Goal: Task Accomplishment & Management: Manage account settings

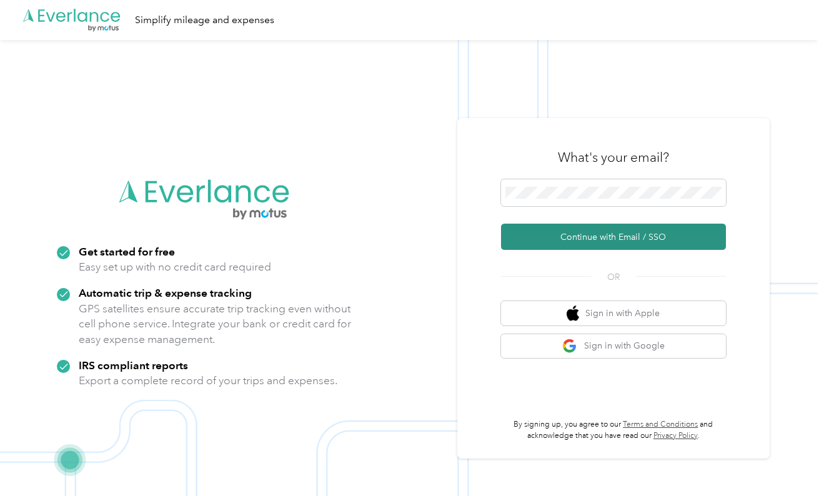
click at [580, 243] on button "Continue with Email / SSO" at bounding box center [613, 237] width 225 height 26
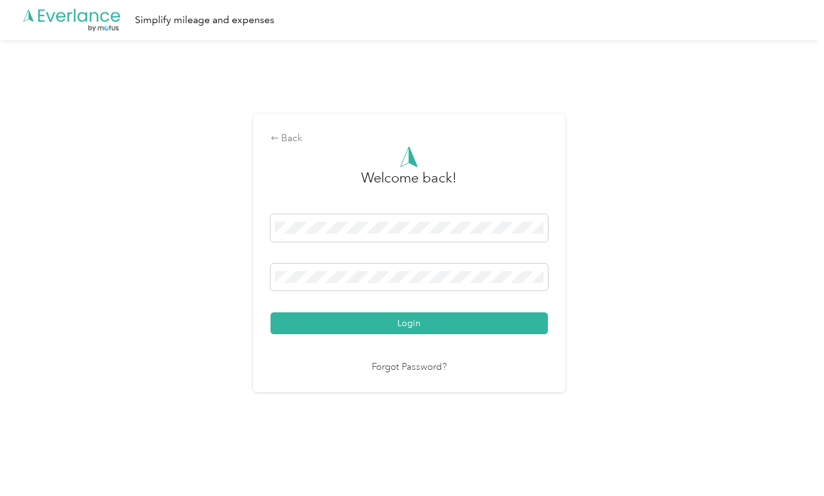
click at [412, 323] on button "Login" at bounding box center [408, 323] width 277 height 22
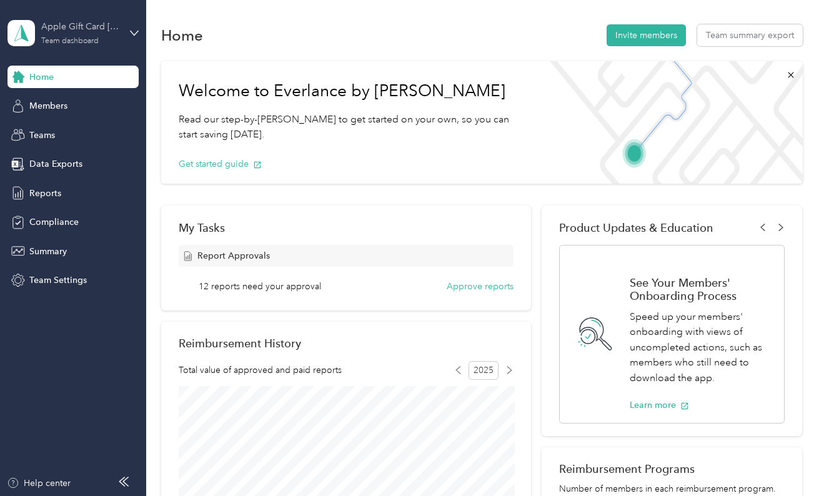
click at [60, 29] on div "Apple Gift Card [GEOGRAPHIC_DATA]" at bounding box center [80, 26] width 78 height 13
click at [65, 102] on div "Team dashboard" at bounding box center [53, 102] width 69 height 13
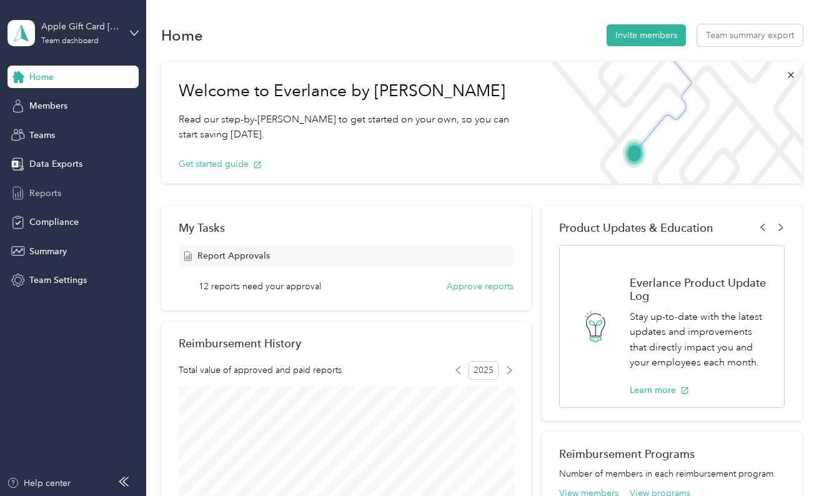
click at [52, 194] on span "Reports" at bounding box center [45, 193] width 32 height 13
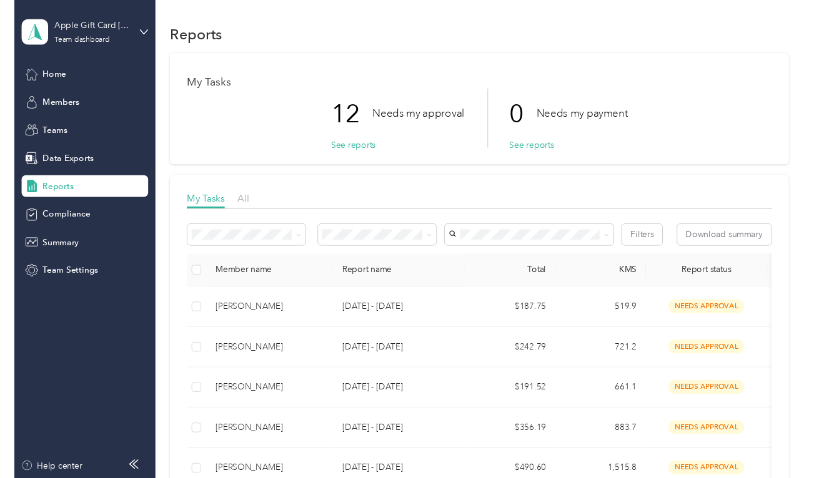
scroll to position [197, 0]
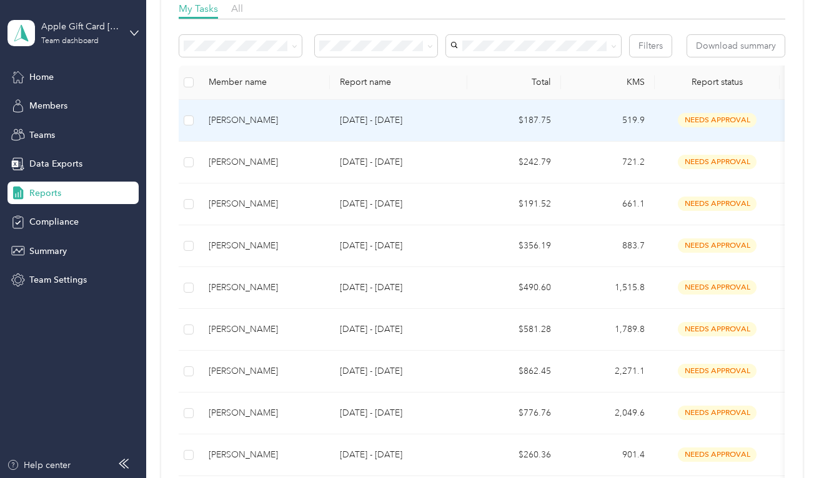
click at [365, 127] on p "[DATE] - [DATE]" at bounding box center [398, 121] width 117 height 14
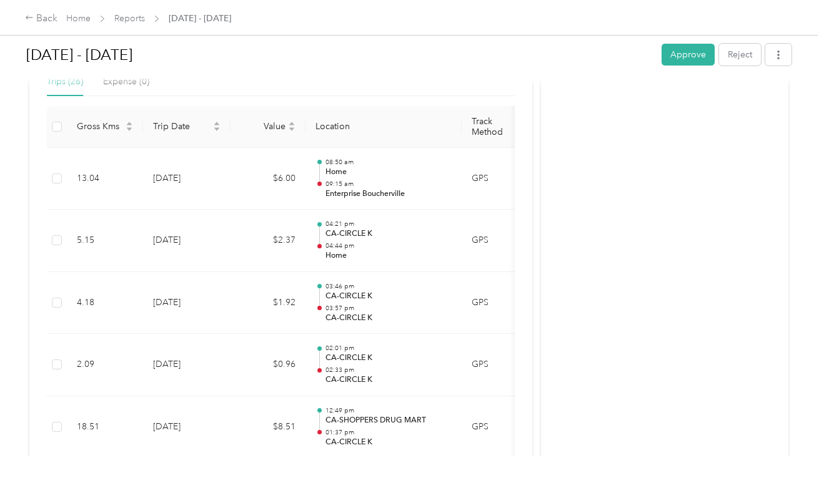
scroll to position [189, 0]
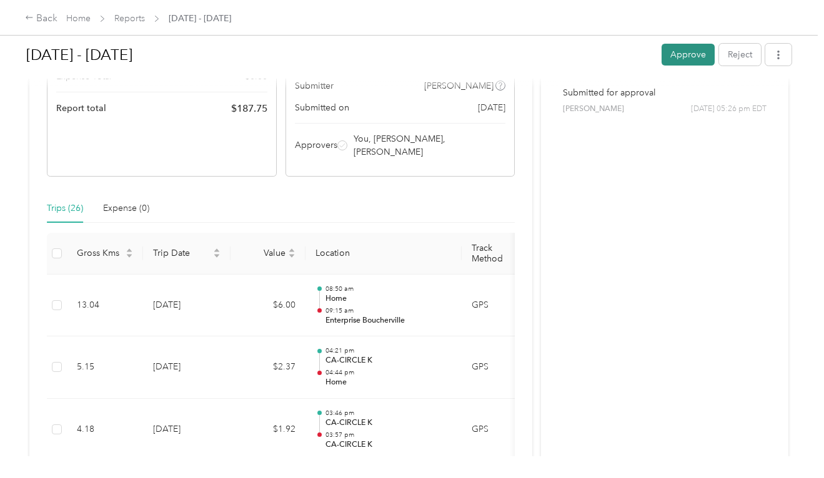
click at [683, 56] on button "Approve" at bounding box center [687, 55] width 53 height 22
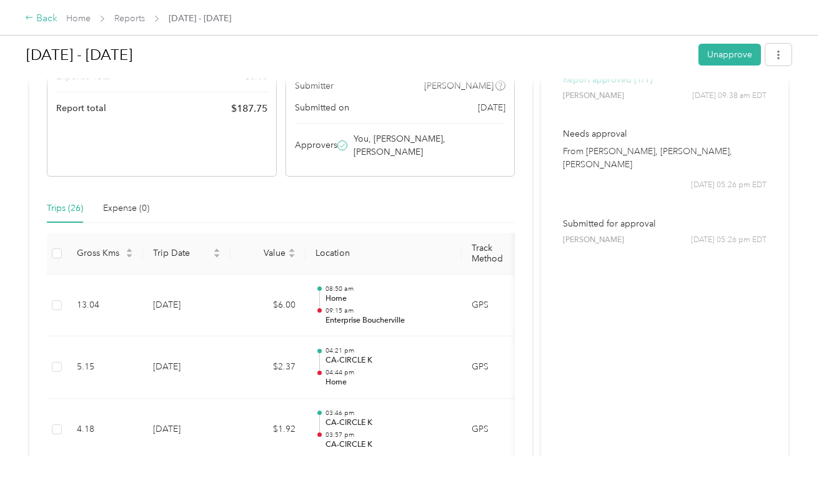
click at [53, 21] on div "Back" at bounding box center [41, 18] width 32 height 15
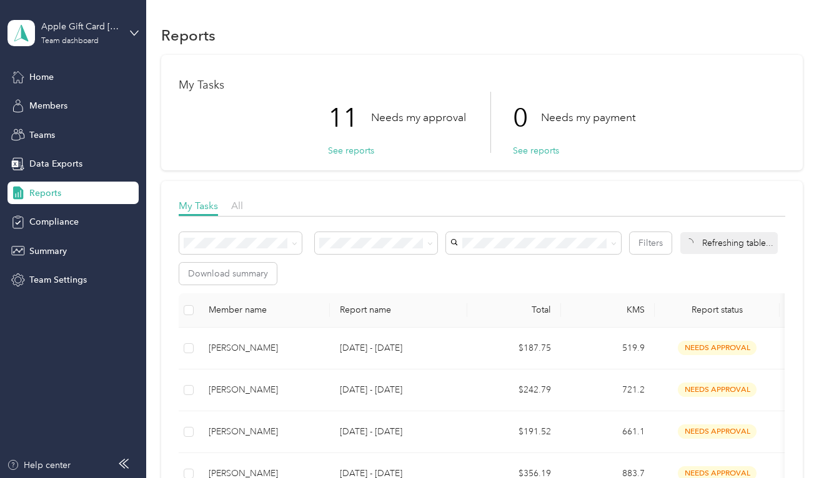
scroll to position [181, 0]
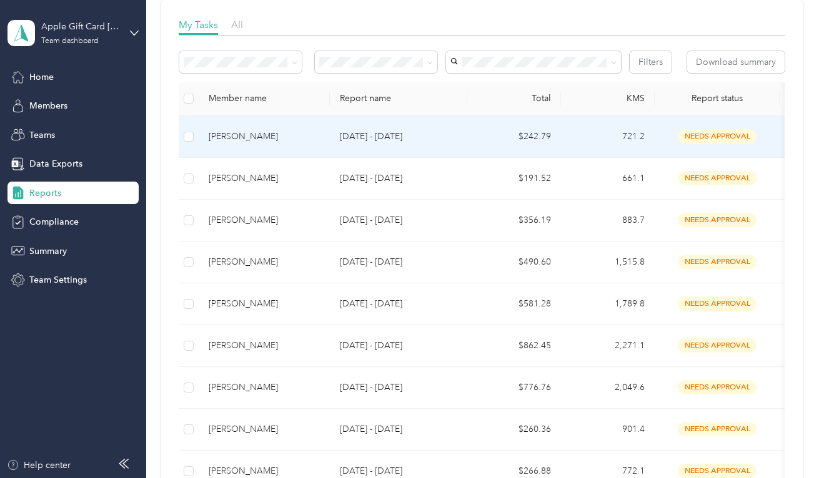
click at [373, 144] on p "[DATE] - [DATE]" at bounding box center [398, 137] width 117 height 14
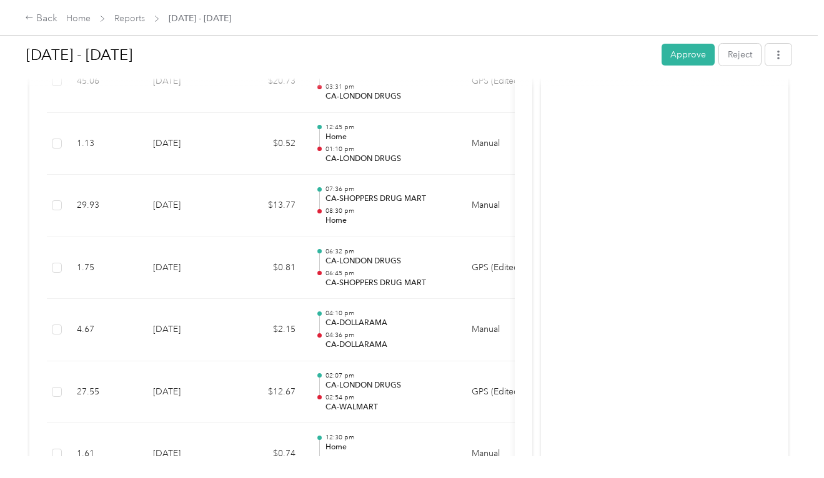
scroll to position [3358, 0]
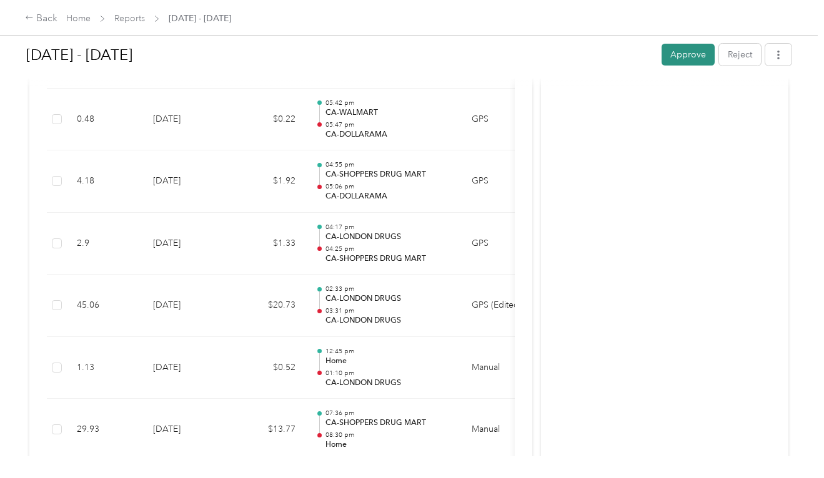
click at [676, 55] on button "Approve" at bounding box center [687, 55] width 53 height 22
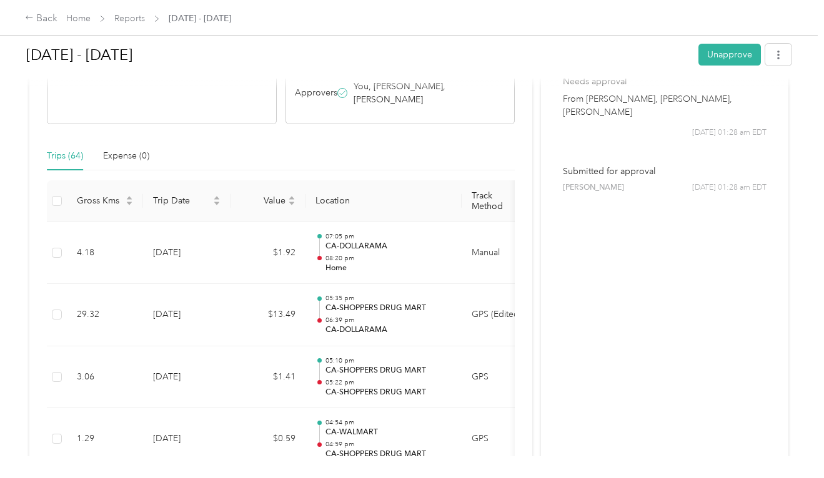
scroll to position [0, 0]
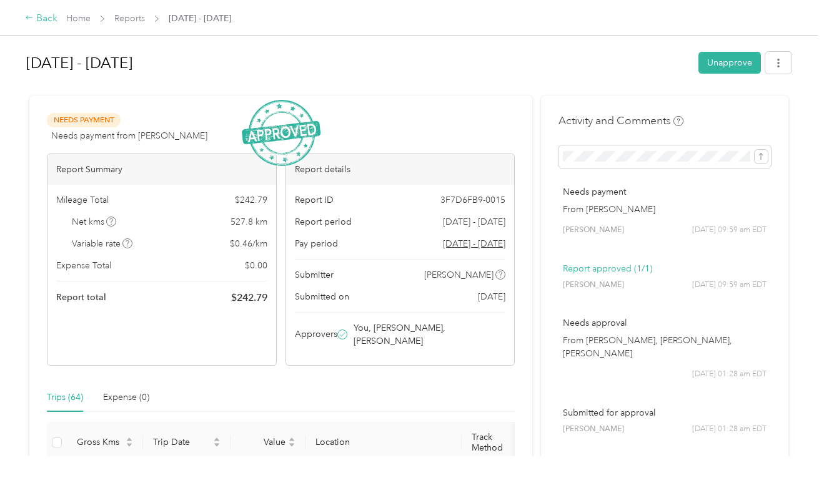
click at [40, 19] on div "Back" at bounding box center [41, 18] width 32 height 15
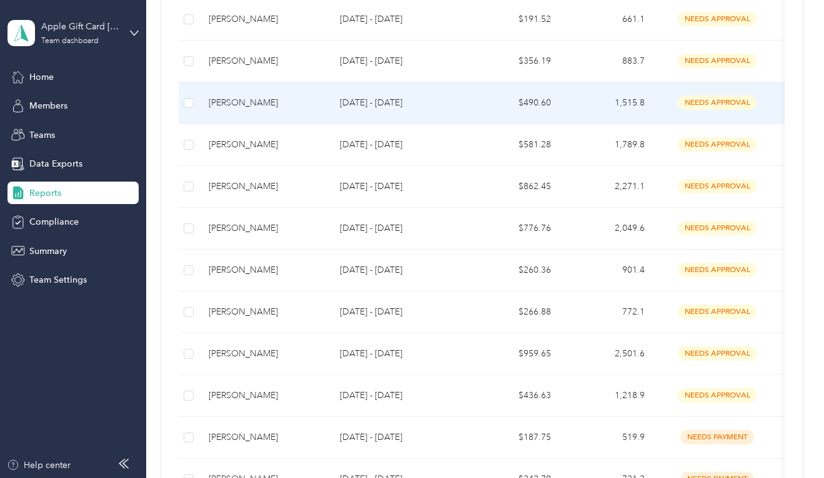
scroll to position [281, 0]
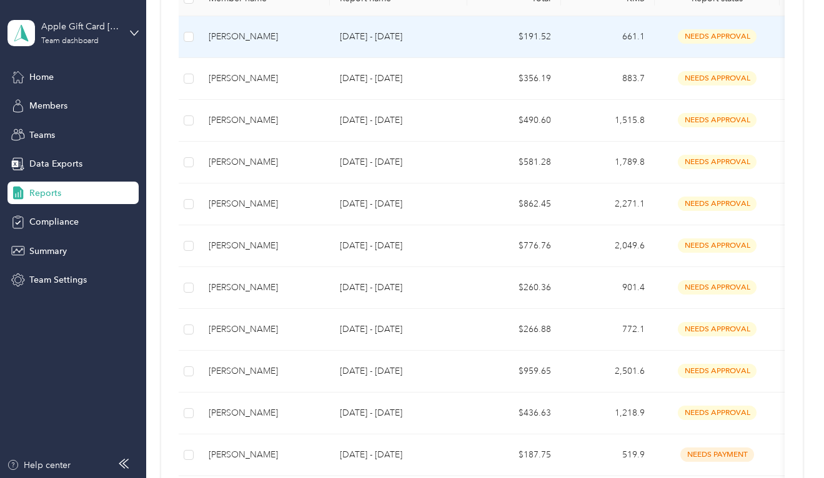
click at [388, 44] on p "[DATE] - [DATE]" at bounding box center [398, 37] width 117 height 14
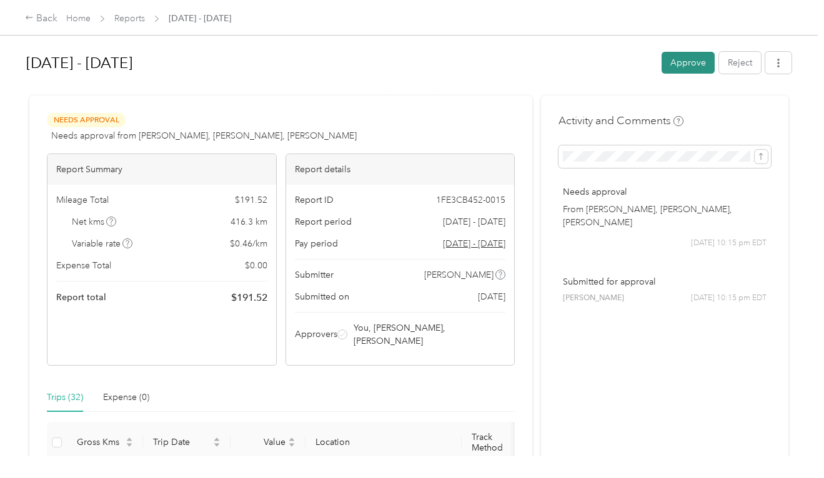
click at [678, 64] on button "Approve" at bounding box center [687, 63] width 53 height 22
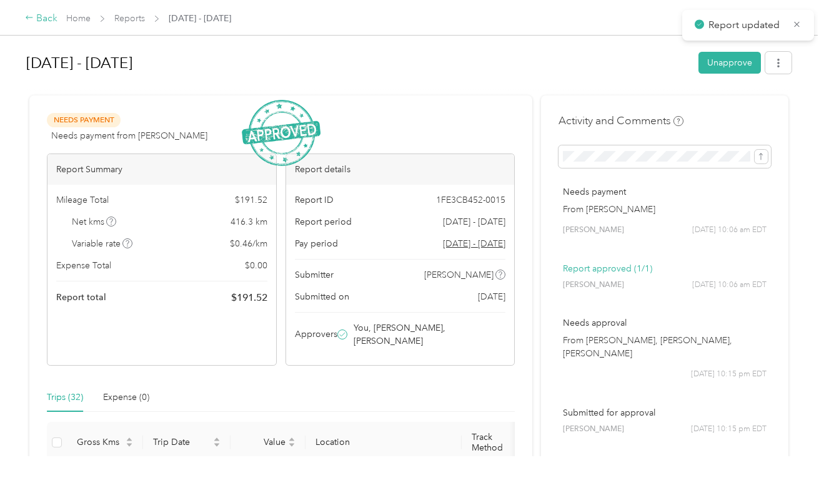
click at [39, 18] on div "Back" at bounding box center [41, 18] width 32 height 15
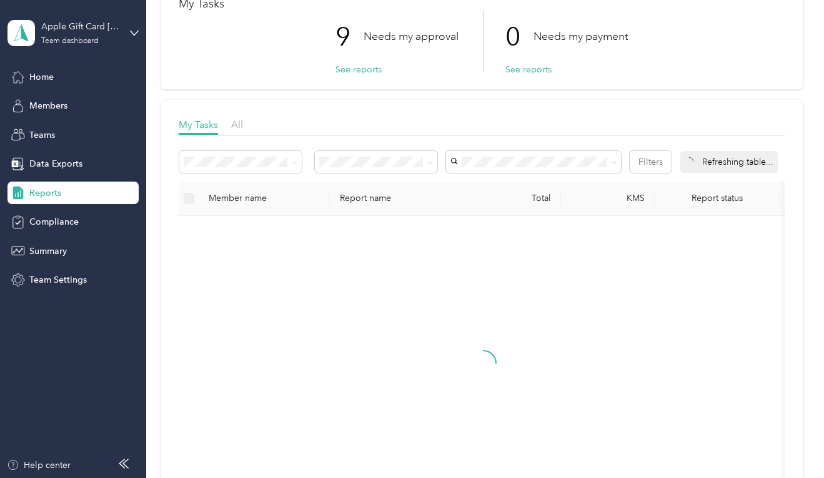
scroll to position [146, 0]
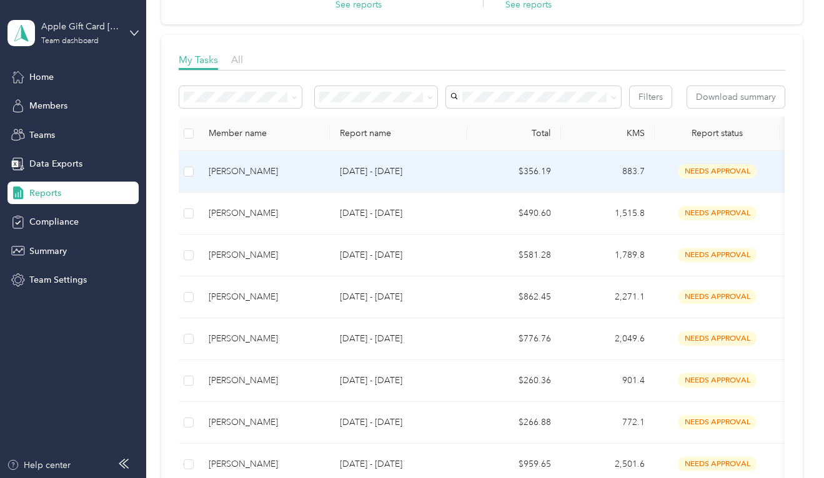
click at [382, 179] on p "[DATE] - [DATE]" at bounding box center [398, 172] width 117 height 14
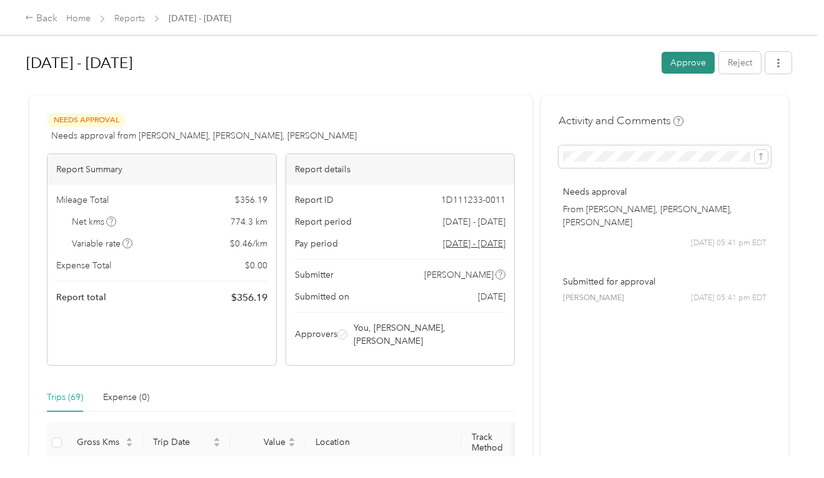
click at [685, 66] on button "Approve" at bounding box center [687, 63] width 53 height 22
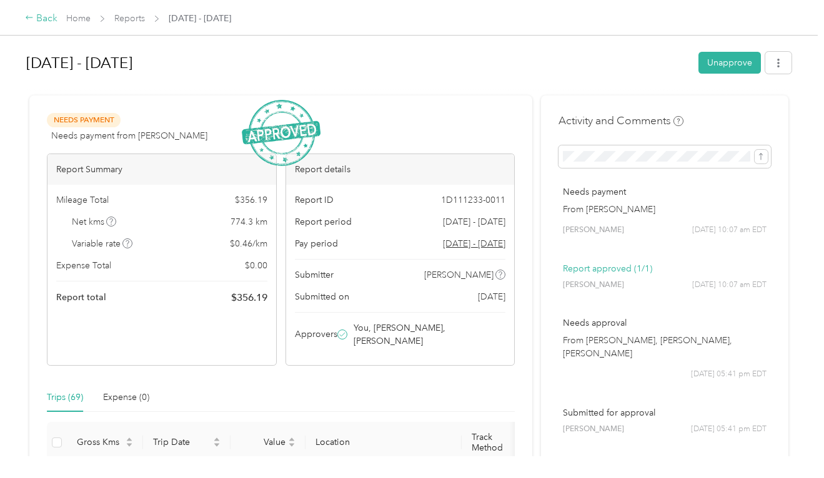
click at [44, 19] on div "Back" at bounding box center [41, 18] width 32 height 15
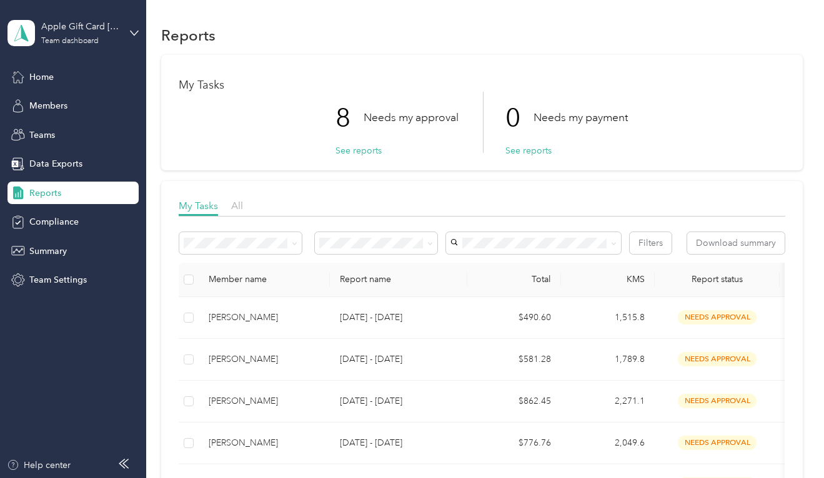
scroll to position [54, 0]
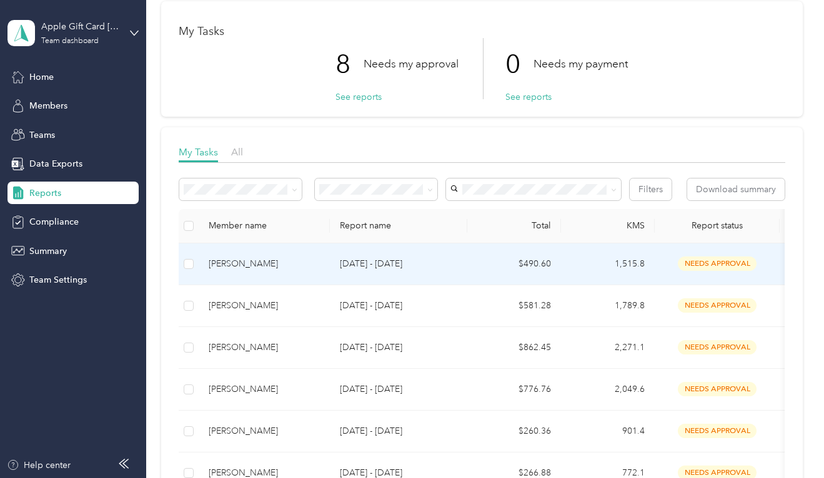
click at [366, 271] on p "[DATE] - [DATE]" at bounding box center [398, 264] width 117 height 14
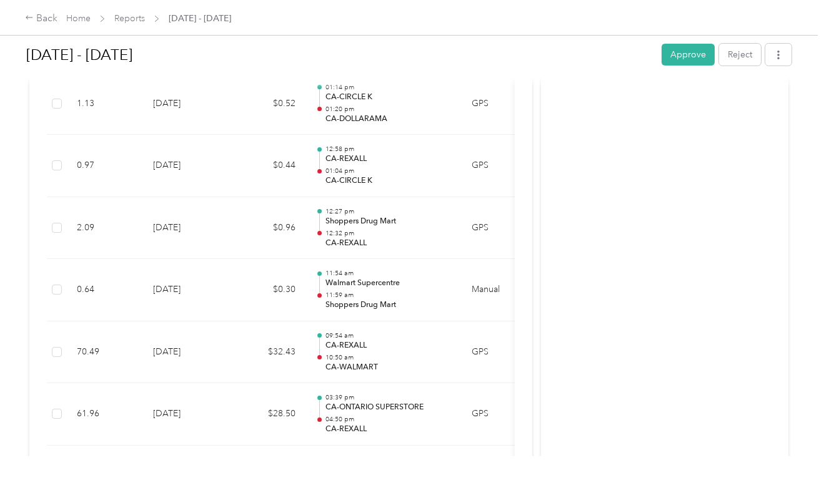
scroll to position [4370, 0]
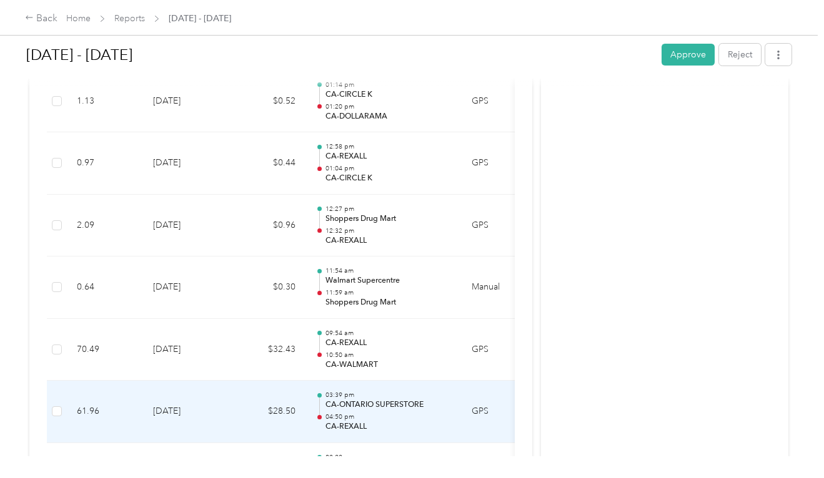
click at [346, 422] on p "CA-REXALL" at bounding box center [388, 427] width 126 height 11
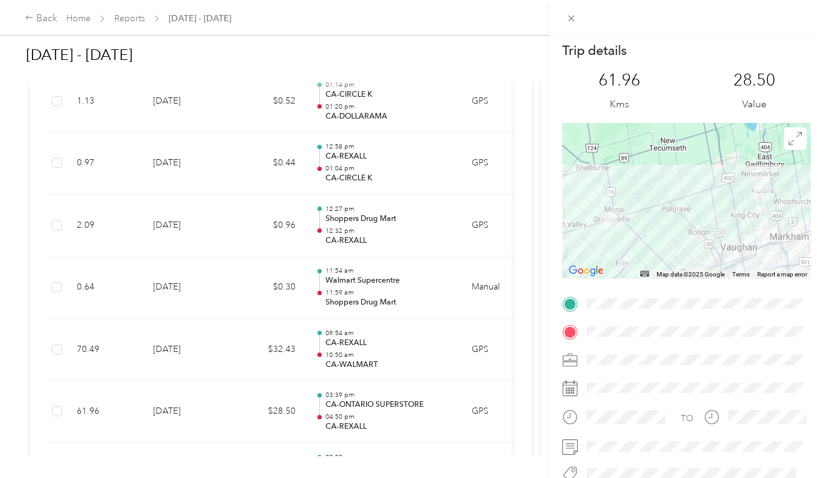
click at [388, 303] on div "Trip details This trip cannot be edited because it is either under review, appr…" at bounding box center [412, 239] width 824 height 478
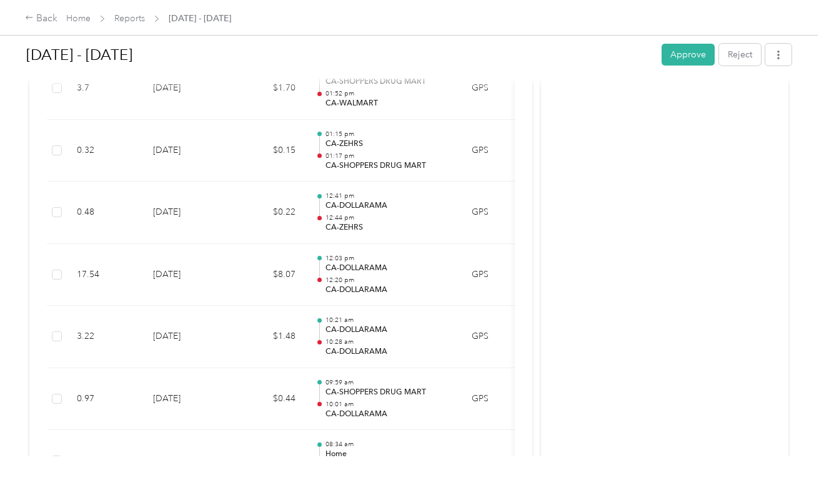
scroll to position [0, 0]
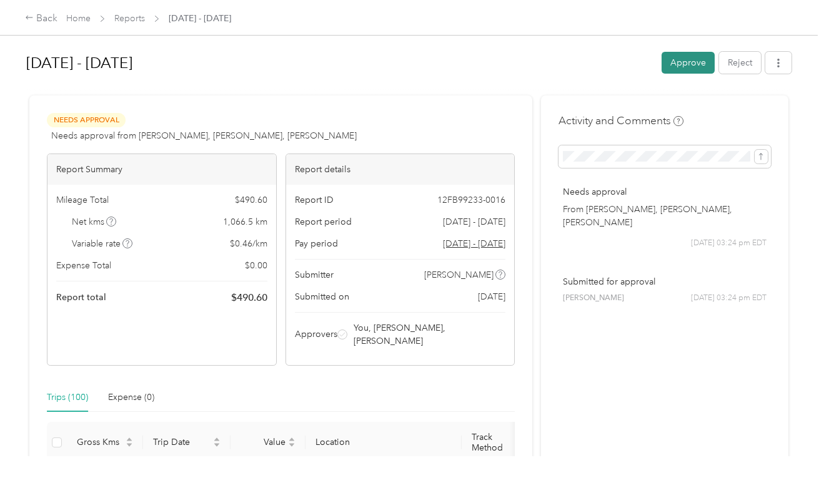
click at [682, 61] on button "Approve" at bounding box center [687, 63] width 53 height 22
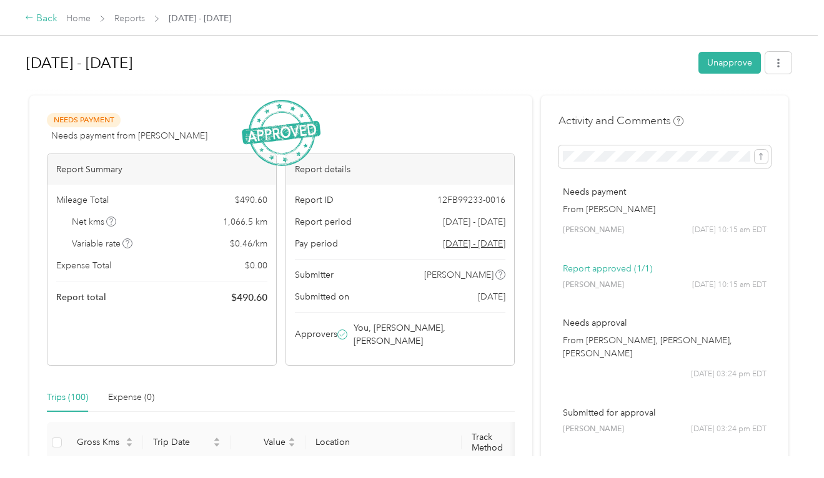
click at [47, 21] on div "Back" at bounding box center [41, 18] width 32 height 15
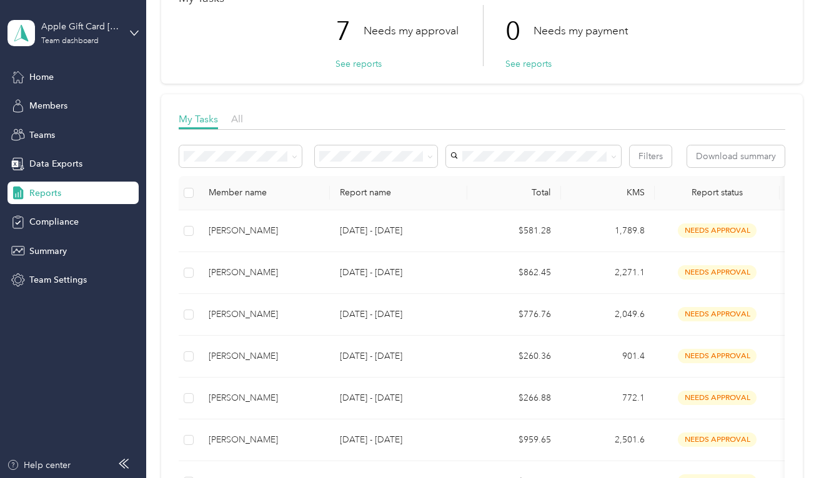
scroll to position [132, 0]
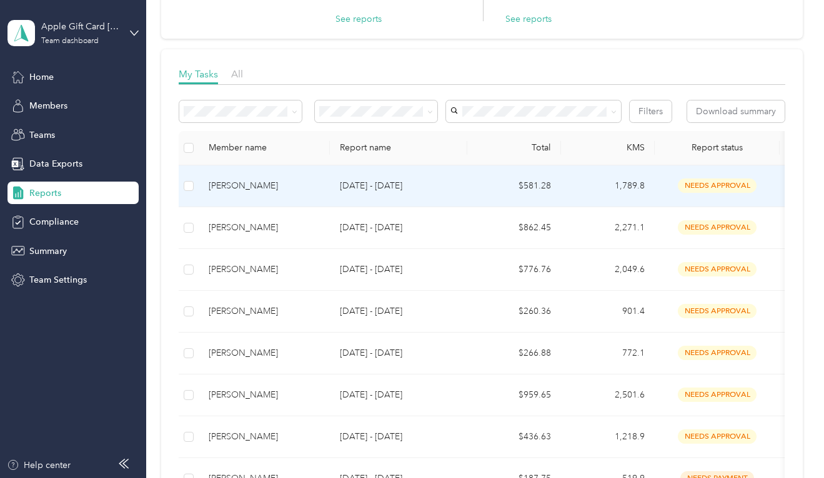
click at [370, 193] on p "[DATE] - [DATE]" at bounding box center [398, 186] width 117 height 14
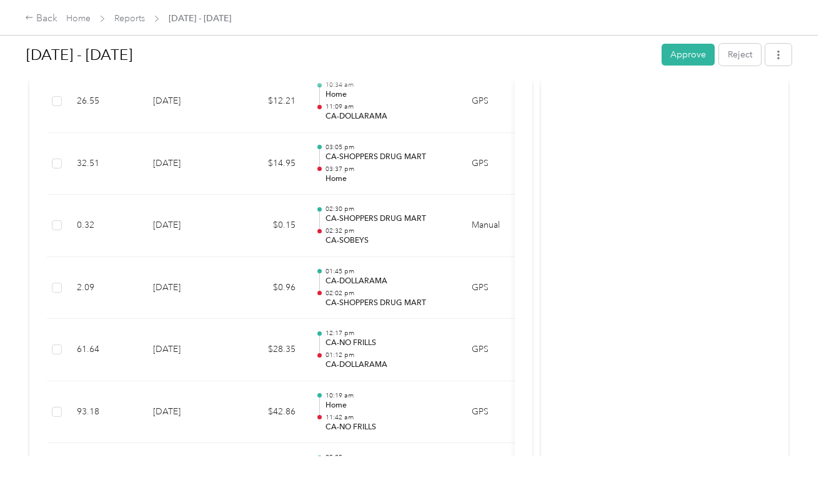
scroll to position [2929, 0]
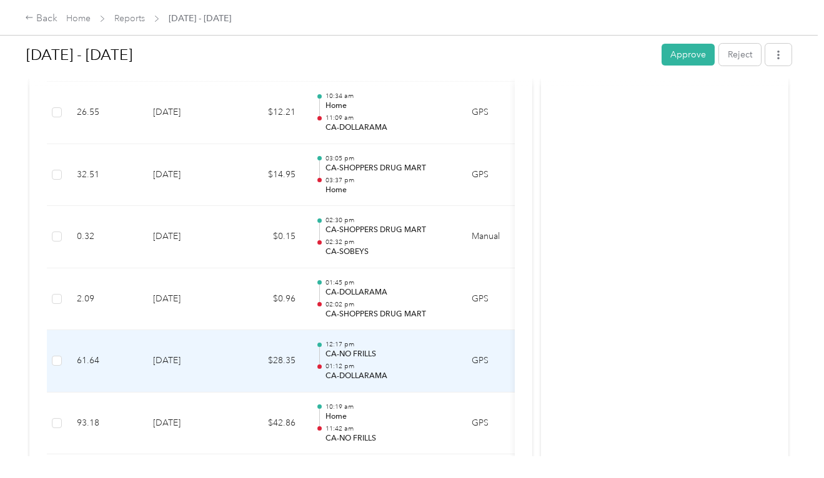
click at [362, 371] on p "CA-DOLLARAMA" at bounding box center [388, 376] width 126 height 11
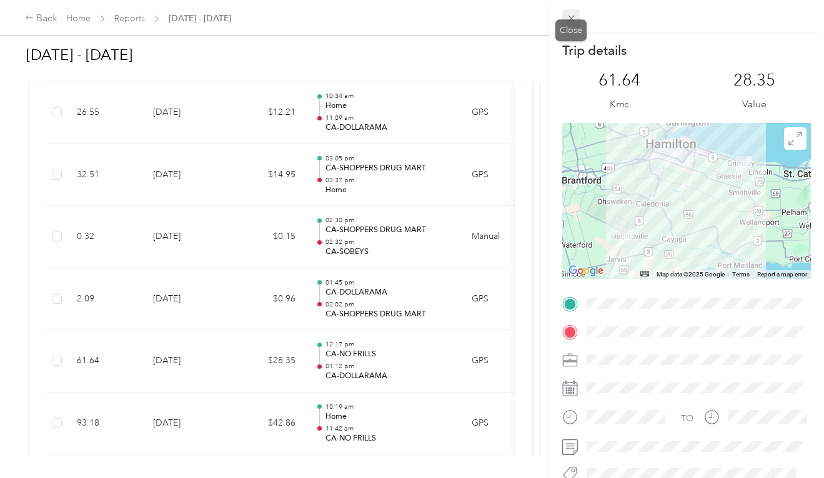
click at [566, 12] on span at bounding box center [570, 17] width 17 height 17
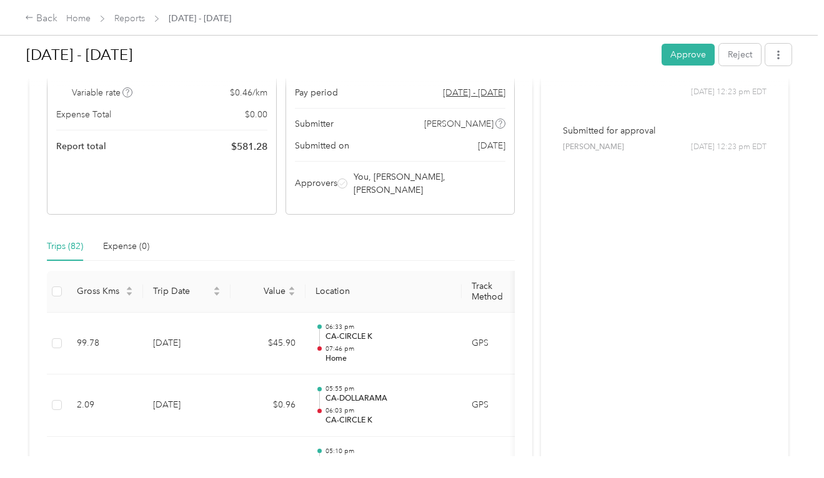
scroll to position [0, 0]
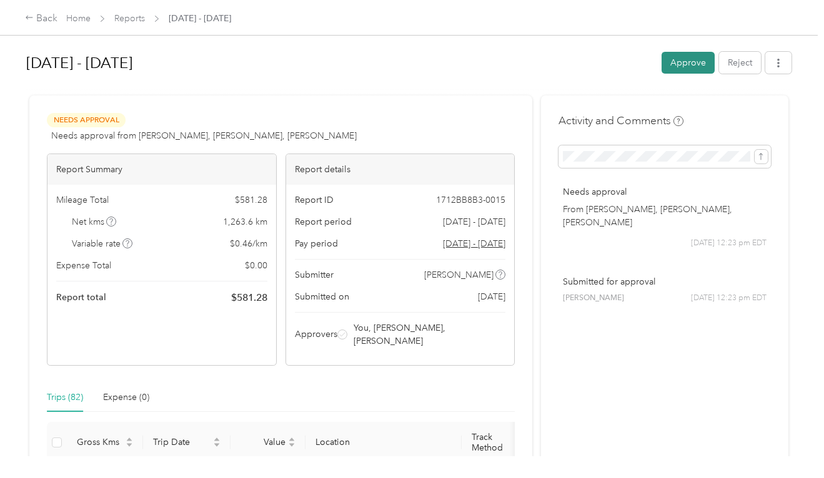
click at [687, 62] on button "Approve" at bounding box center [687, 63] width 53 height 22
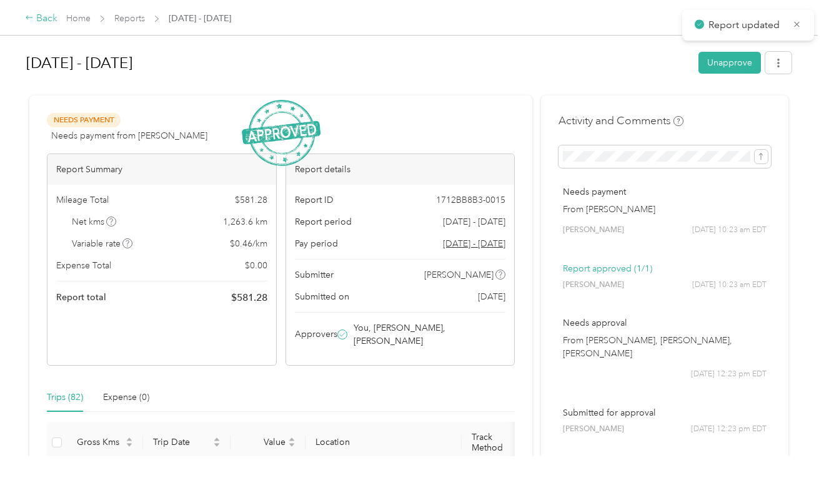
click at [45, 20] on div "Back" at bounding box center [41, 18] width 32 height 15
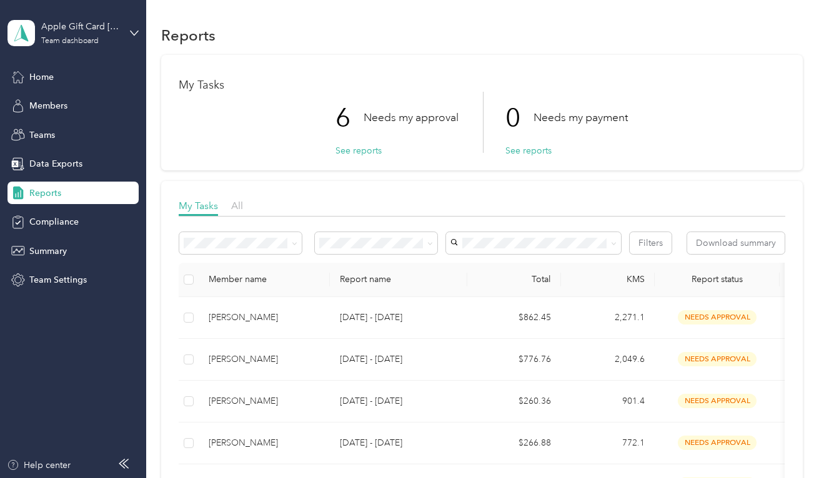
scroll to position [135, 0]
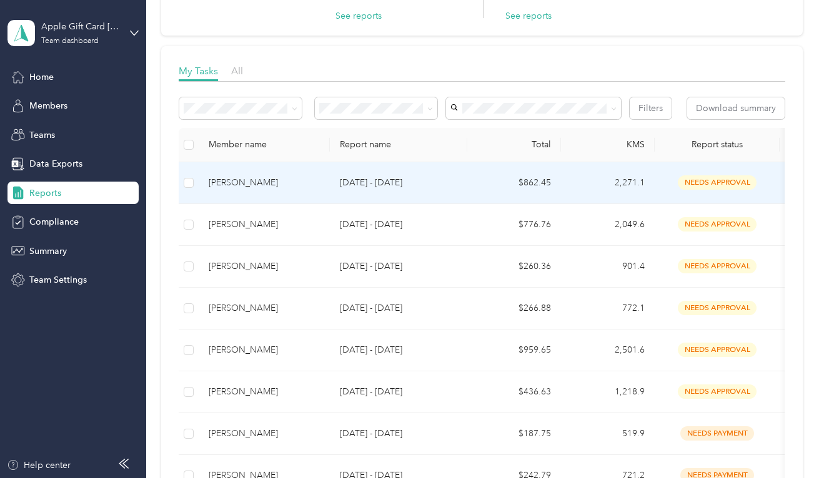
click at [400, 190] on p "[DATE] - [DATE]" at bounding box center [398, 183] width 117 height 14
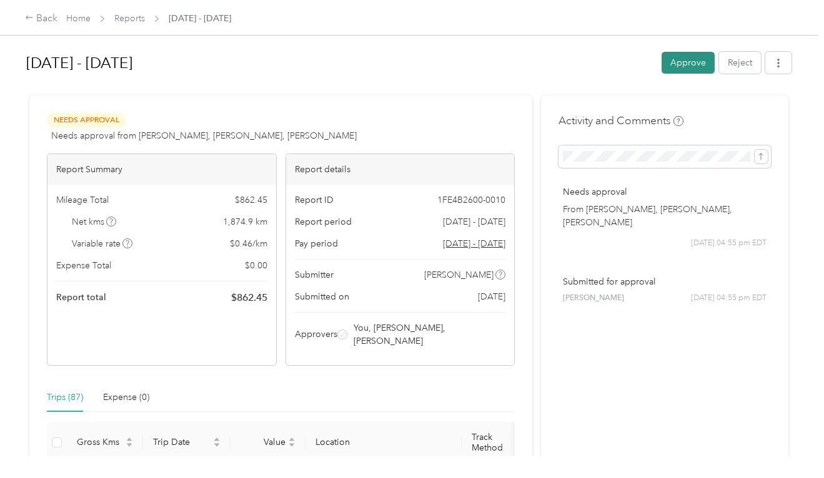
click at [677, 62] on button "Approve" at bounding box center [687, 63] width 53 height 22
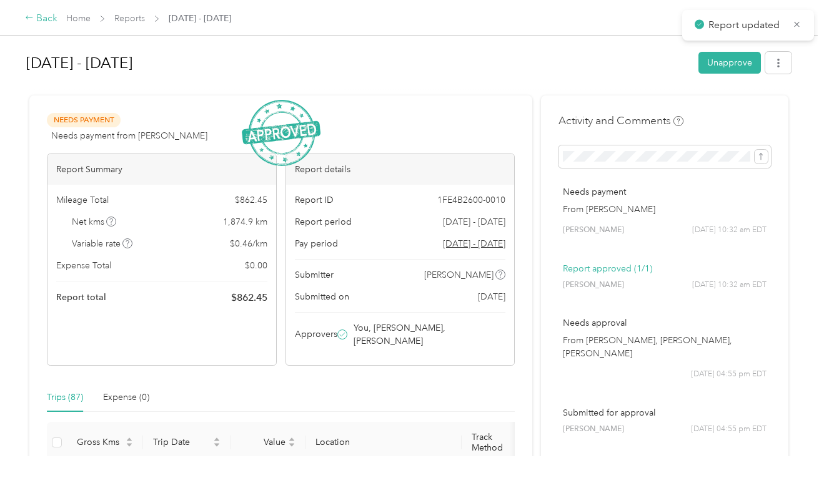
click at [46, 21] on div "Back" at bounding box center [41, 18] width 32 height 15
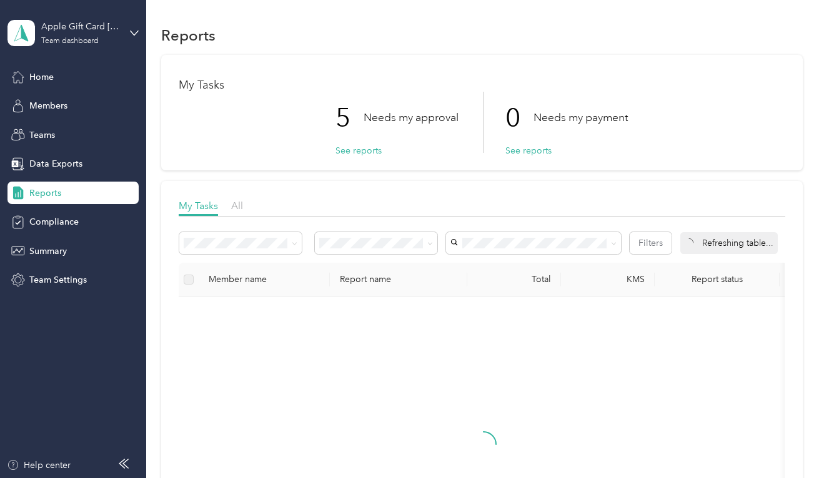
scroll to position [199, 0]
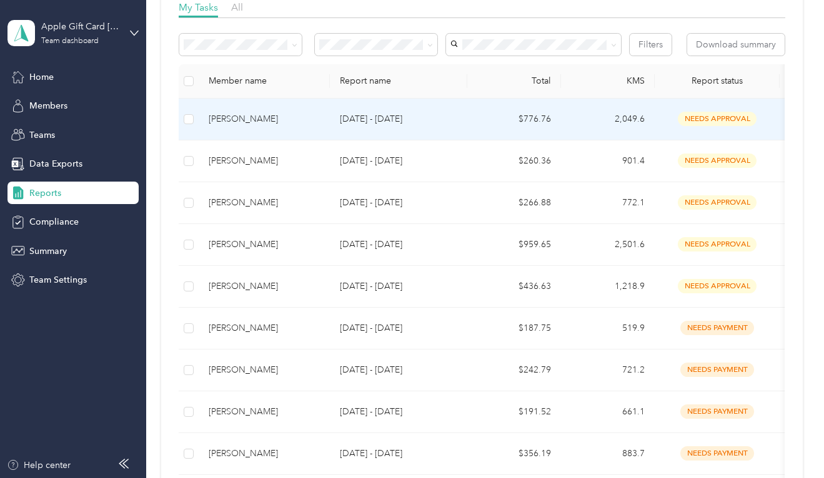
click at [395, 126] on p "[DATE] - [DATE]" at bounding box center [398, 119] width 117 height 14
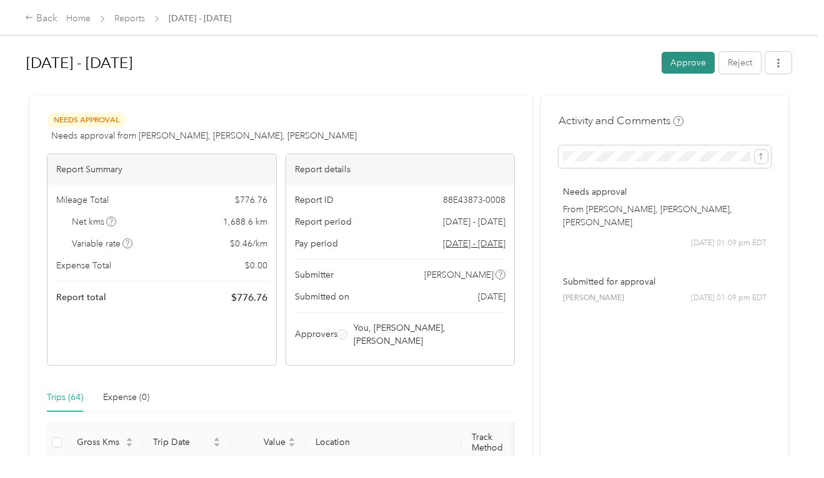
click at [688, 62] on button "Approve" at bounding box center [687, 63] width 53 height 22
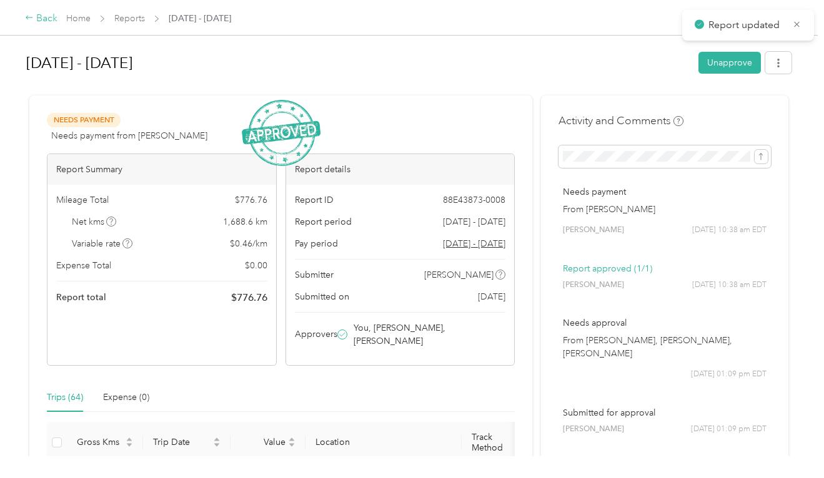
click at [37, 17] on div "Back" at bounding box center [41, 18] width 32 height 15
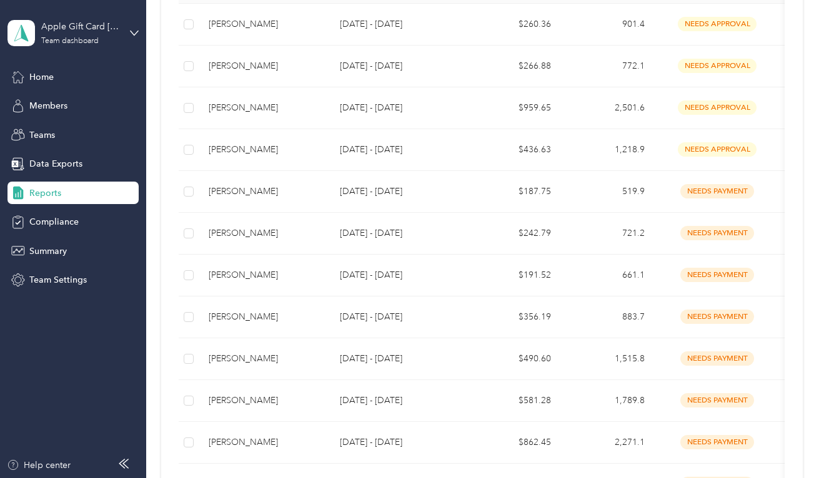
scroll to position [277, 0]
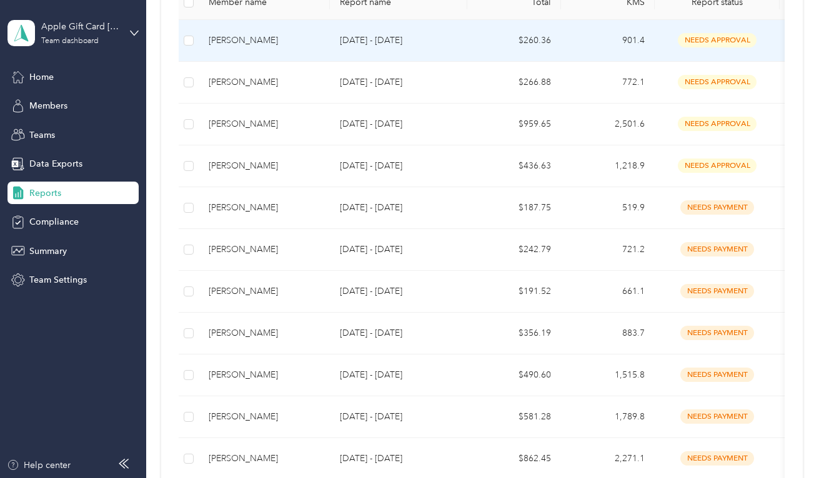
click at [275, 47] on div "[PERSON_NAME]" at bounding box center [264, 41] width 111 height 14
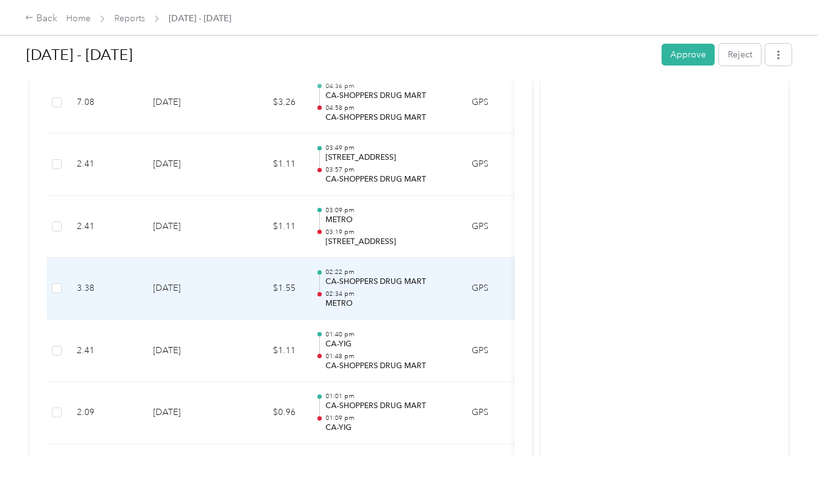
scroll to position [496, 0]
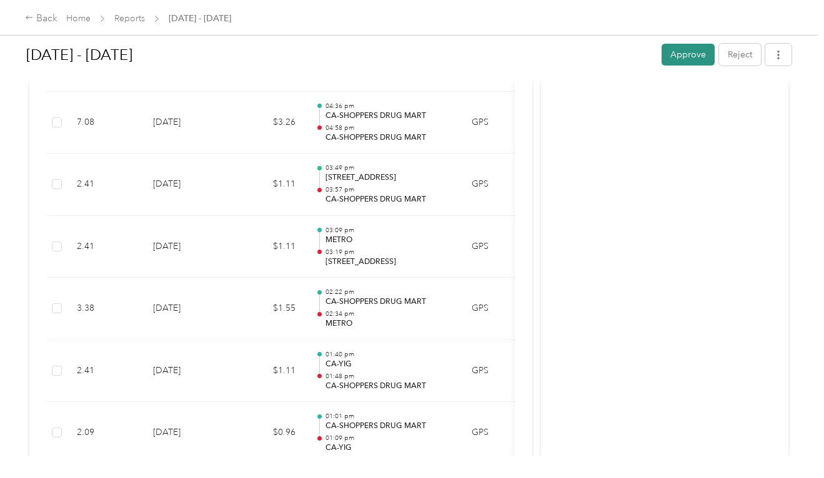
click at [691, 51] on button "Approve" at bounding box center [687, 55] width 53 height 22
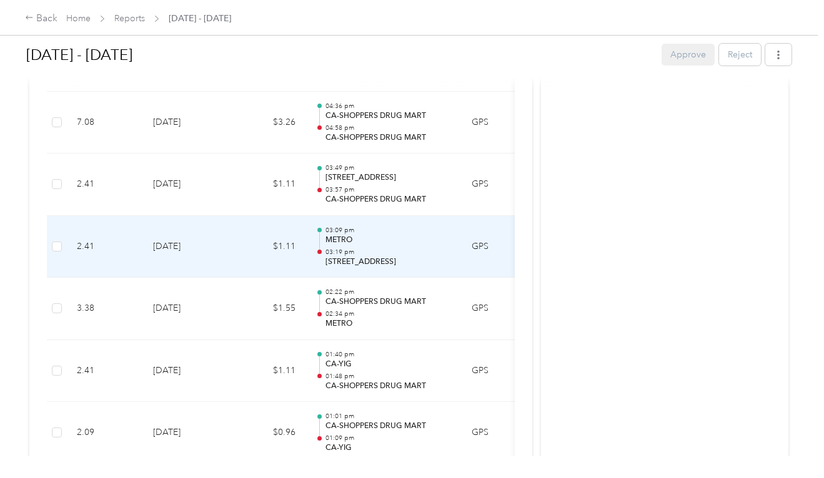
scroll to position [0, 0]
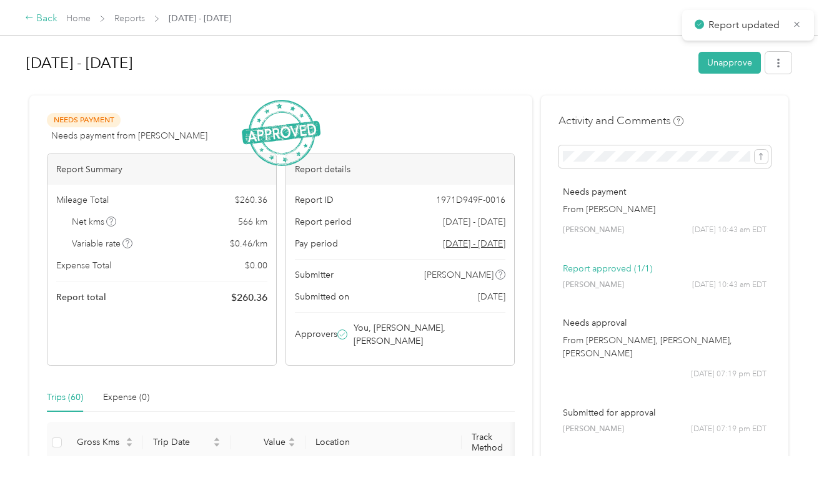
click at [43, 18] on div "Back" at bounding box center [41, 18] width 32 height 15
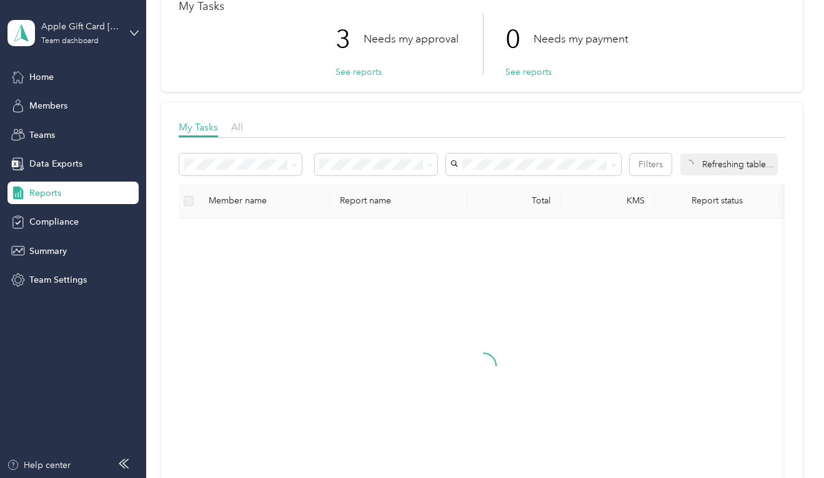
scroll to position [165, 0]
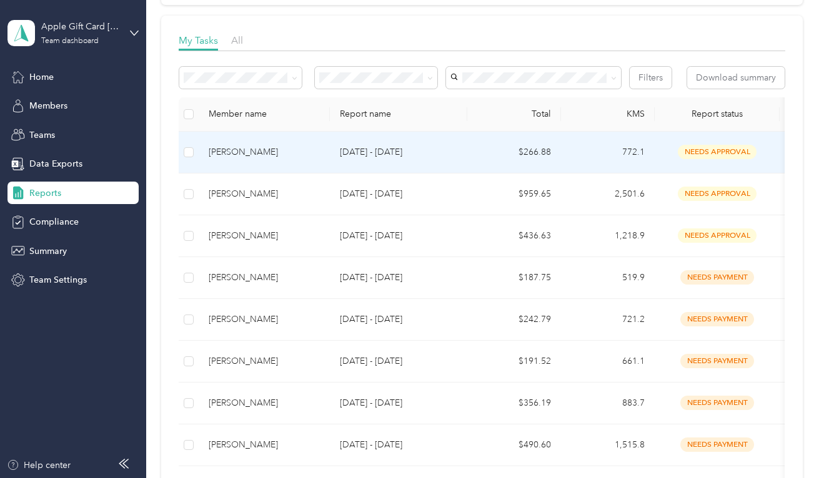
click at [379, 159] on p "[DATE] - [DATE]" at bounding box center [398, 153] width 117 height 14
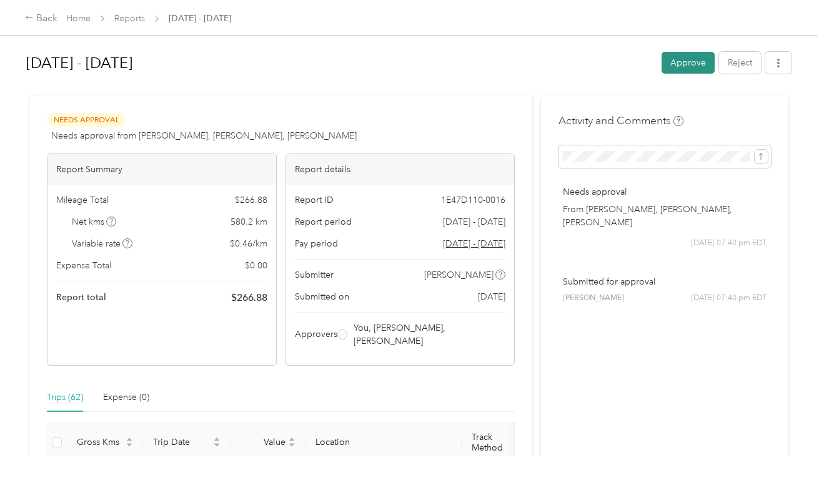
click at [689, 57] on button "Approve" at bounding box center [687, 63] width 53 height 22
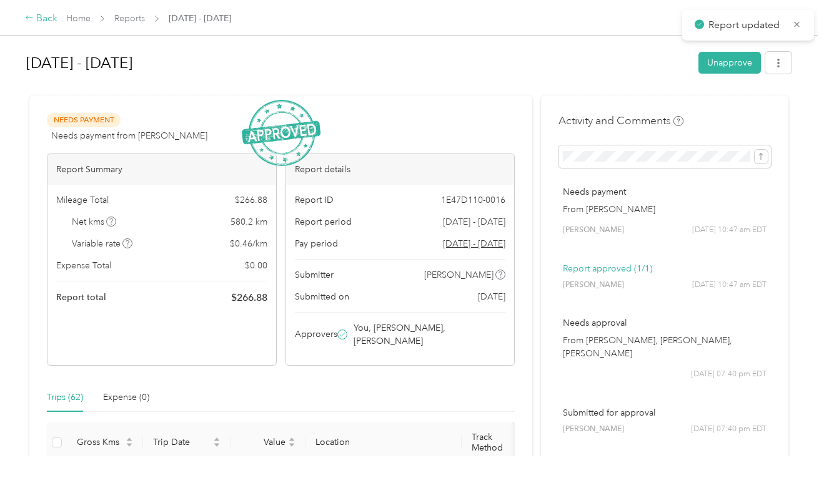
click at [40, 22] on div "Back" at bounding box center [41, 18] width 32 height 15
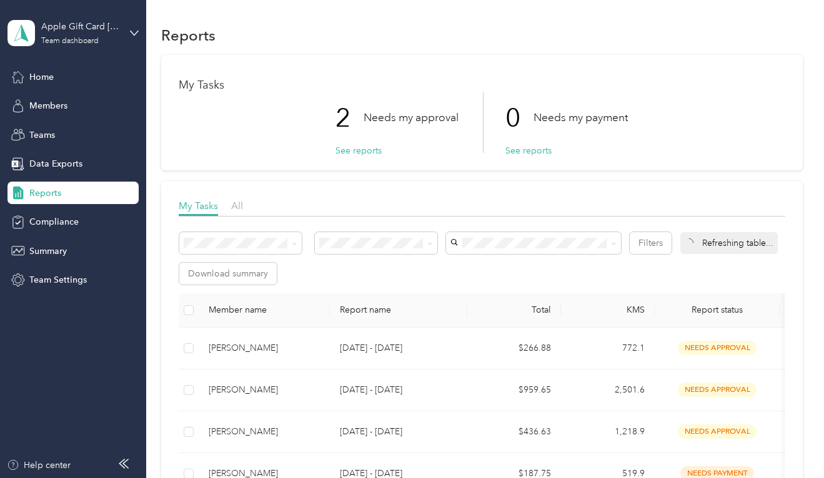
scroll to position [86, 0]
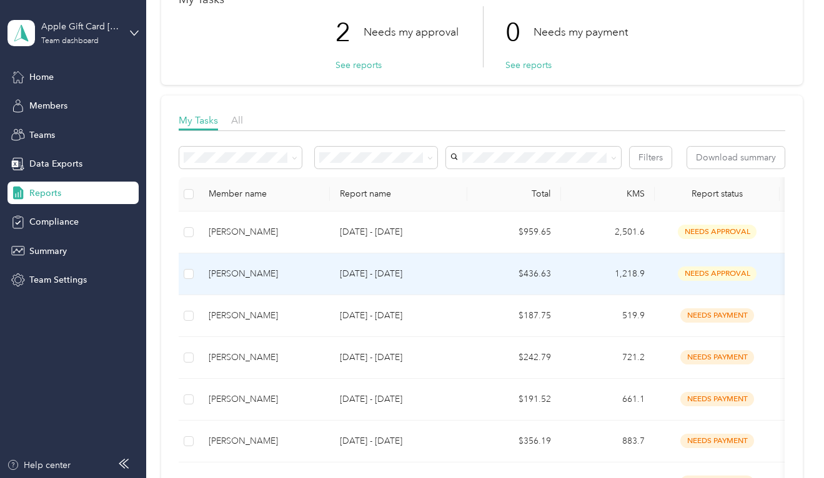
click at [387, 281] on p "[DATE] - [DATE]" at bounding box center [398, 274] width 117 height 14
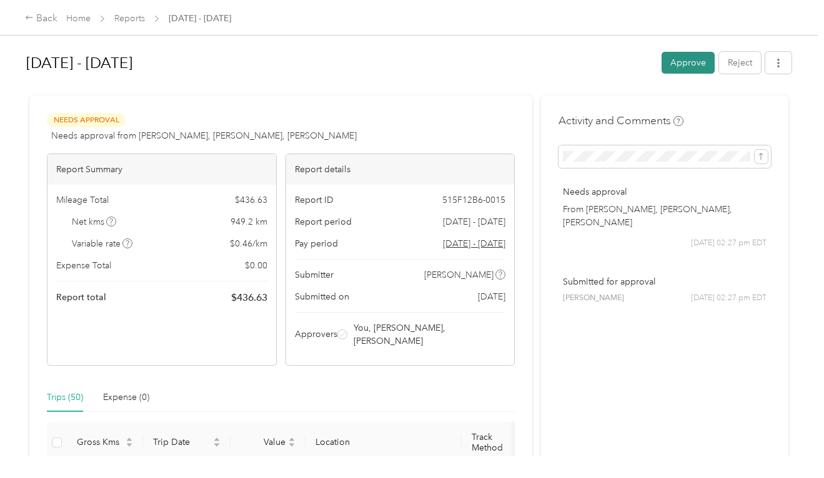
click at [681, 67] on button "Approve" at bounding box center [687, 63] width 53 height 22
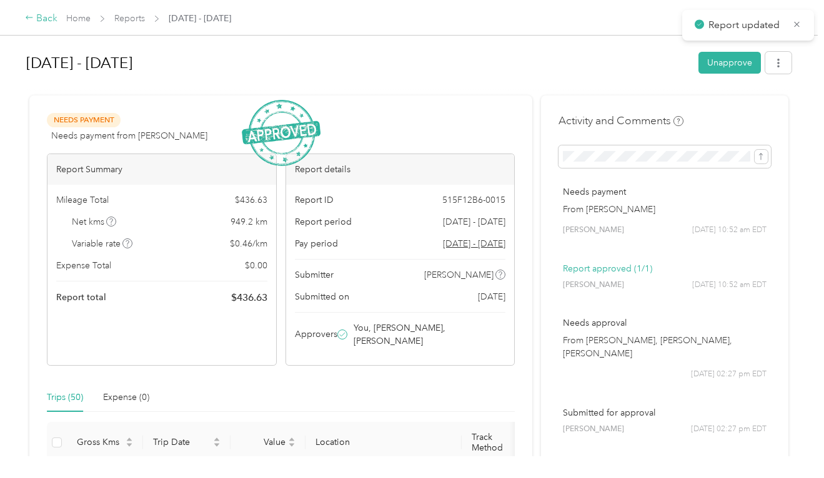
click at [45, 20] on div "Back" at bounding box center [41, 18] width 32 height 15
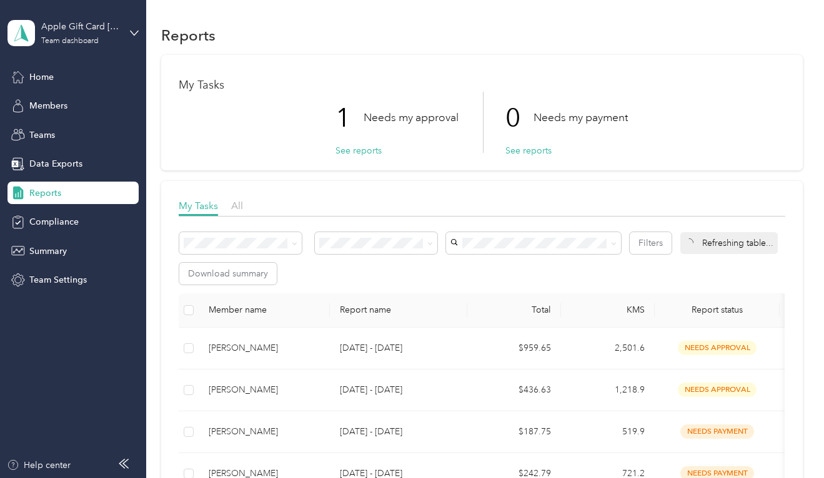
scroll to position [219, 0]
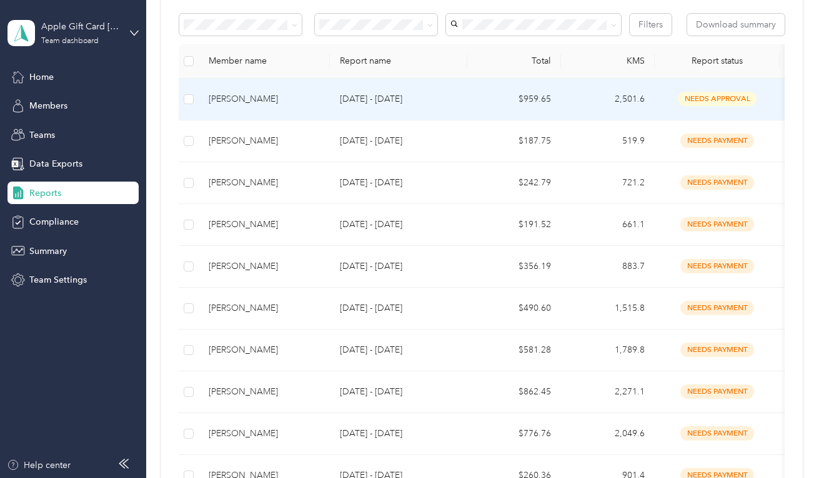
click at [378, 106] on p "[DATE] - [DATE]" at bounding box center [398, 99] width 117 height 14
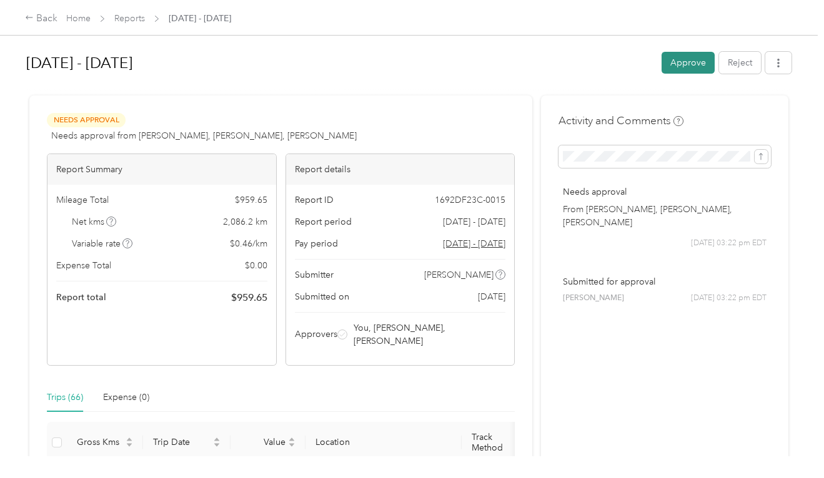
click at [679, 65] on button "Approve" at bounding box center [687, 63] width 53 height 22
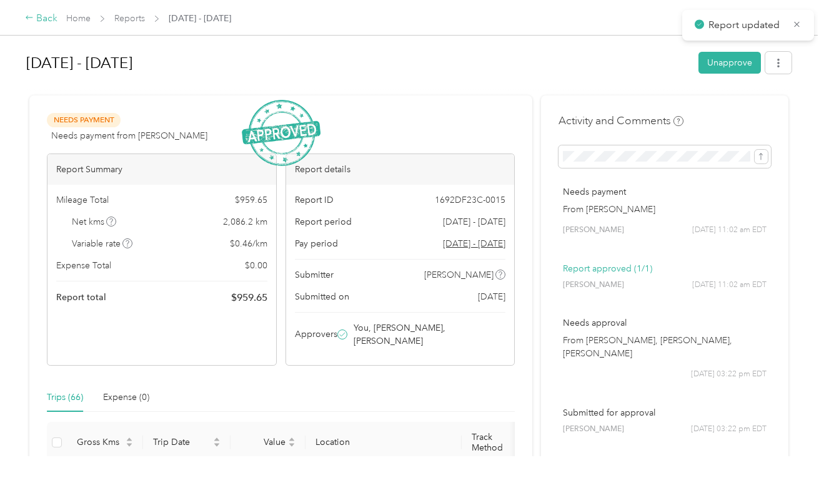
click at [39, 20] on div "Back" at bounding box center [41, 18] width 32 height 15
